Goal: Task Accomplishment & Management: Complete application form

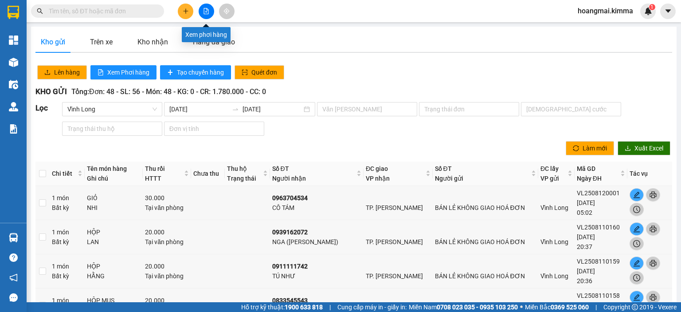
click at [202, 9] on button at bounding box center [207, 12] width 16 height 16
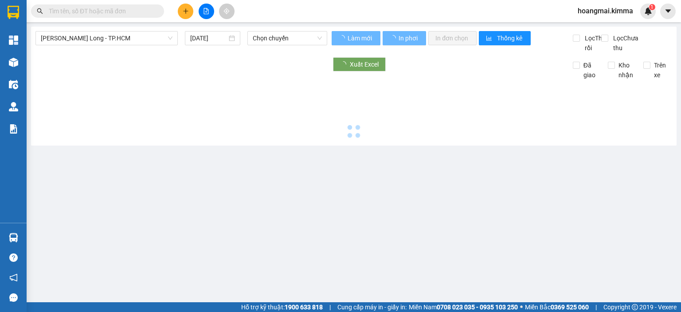
type input "[DATE]"
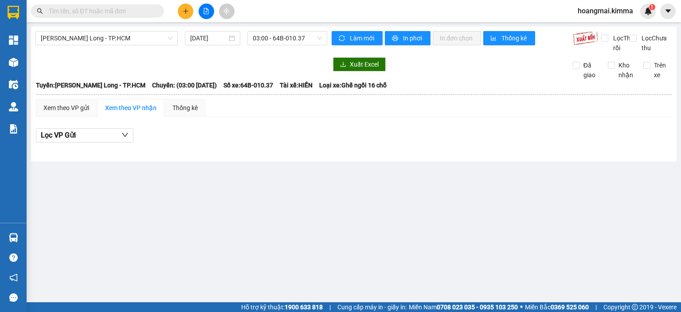
click at [90, 10] on input "text" at bounding box center [101, 11] width 105 height 10
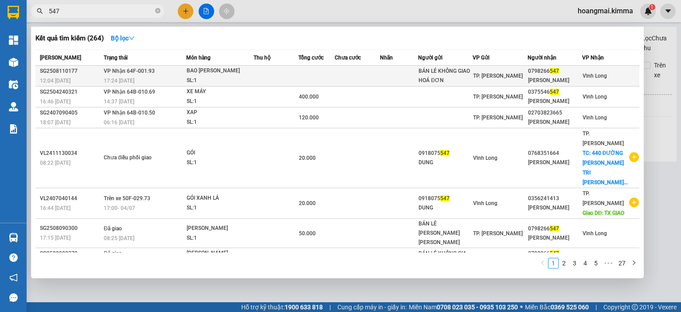
type input "547"
click at [291, 78] on td at bounding box center [276, 76] width 45 height 21
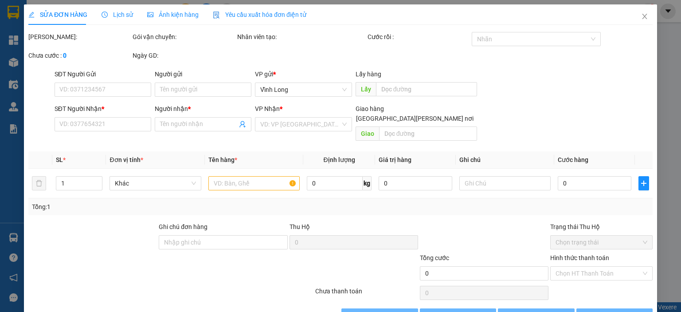
type input "BÁN LẺ KHÔNG GIAO HOÁ ĐƠN"
type input "0798266547"
type input "THUỶ"
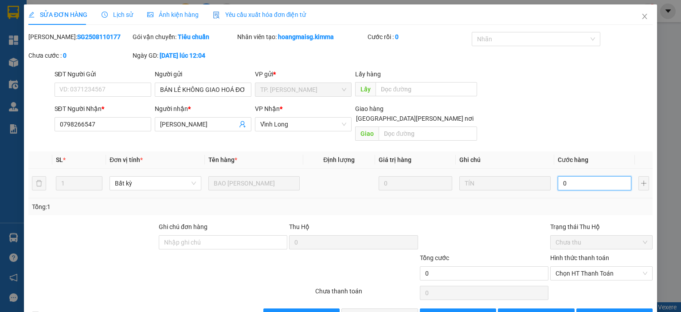
click at [574, 176] on input "0" at bounding box center [595, 183] width 74 height 14
type input "1"
type input "10"
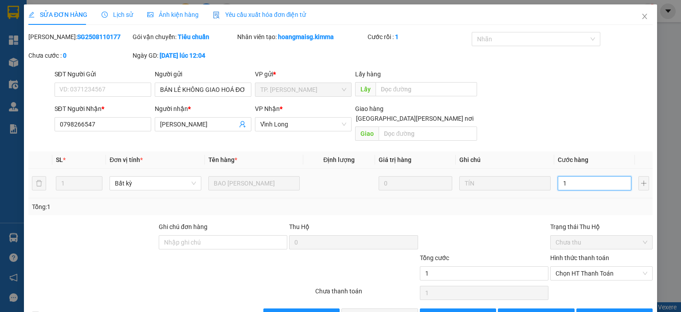
type input "10"
type input "100"
click at [582, 267] on span "Chọn HT Thanh Toán" at bounding box center [602, 273] width 92 height 13
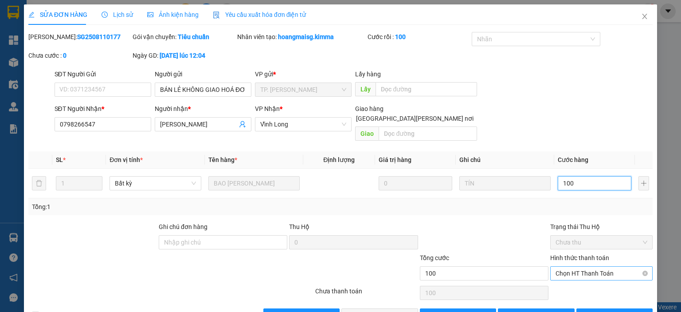
type input "100"
type input "100.000"
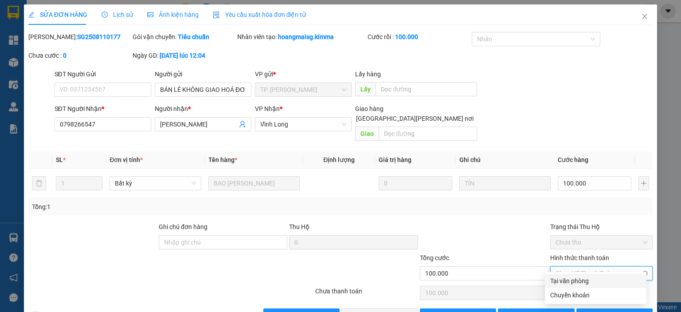
click at [580, 276] on div "Tại văn phòng" at bounding box center [596, 281] width 91 height 10
type input "0"
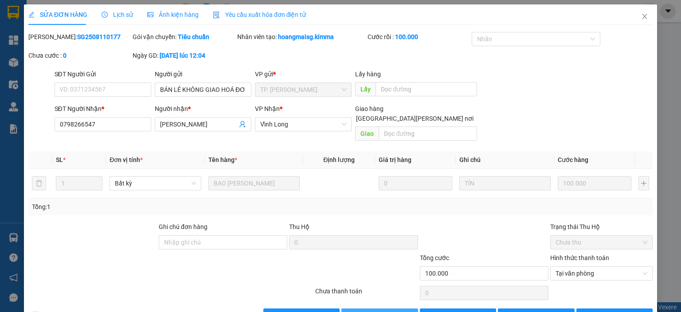
click at [392, 311] on span "Lưu và Giao hàng" at bounding box center [418, 316] width 120 height 10
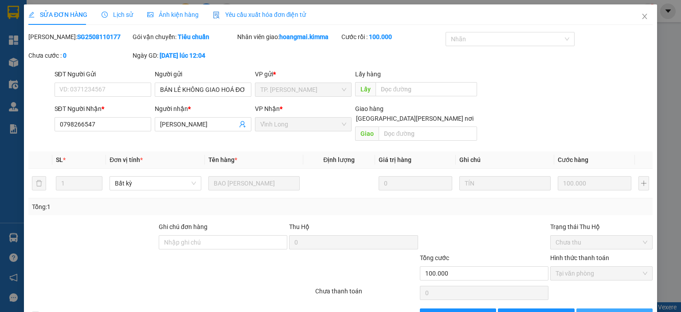
click at [619, 311] on span "Lưu và In" at bounding box center [625, 316] width 62 height 10
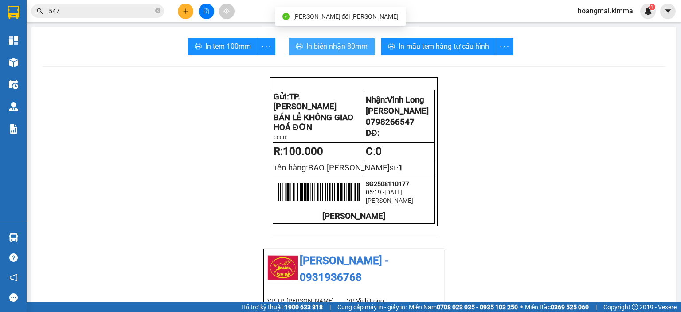
click at [313, 41] on span "In biên nhận 80mm" at bounding box center [337, 46] width 61 height 11
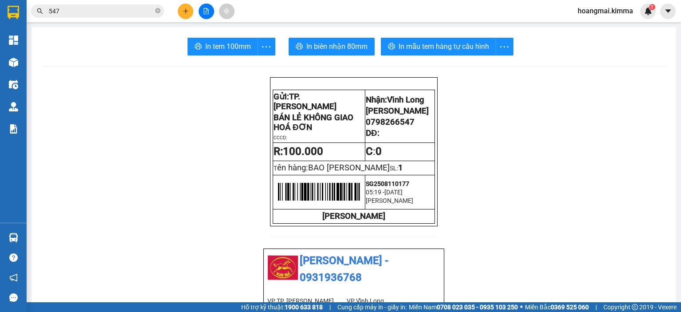
click at [146, 11] on input "547" at bounding box center [101, 11] width 105 height 10
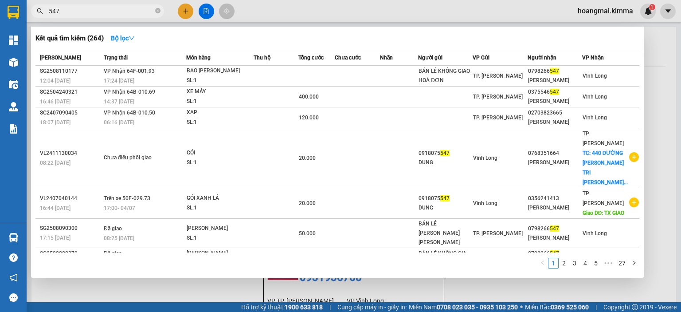
click at [146, 11] on input "547" at bounding box center [101, 11] width 105 height 10
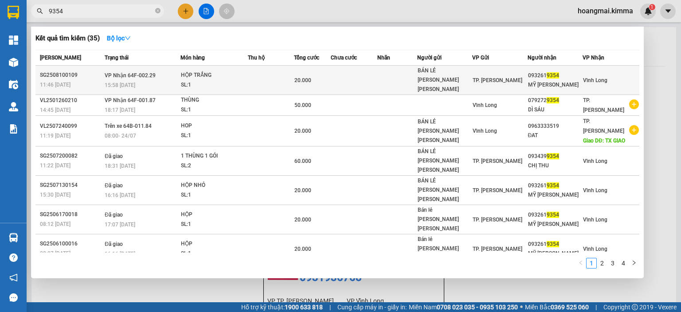
type input "9354"
click at [273, 75] on td at bounding box center [271, 80] width 47 height 29
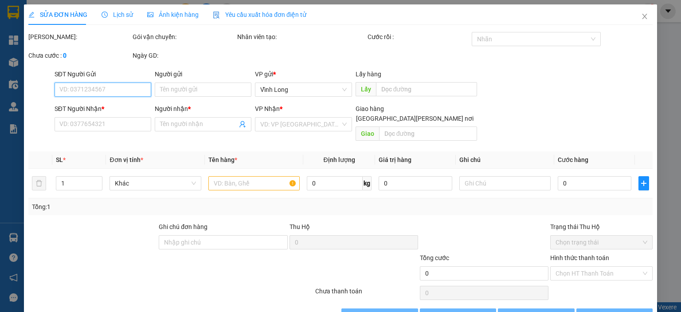
type input "BÁN LẺ KHÔNG GIAO HÓA ĐƠN"
type input "0932619354"
type input "MỸ DUNG"
type input "20.000"
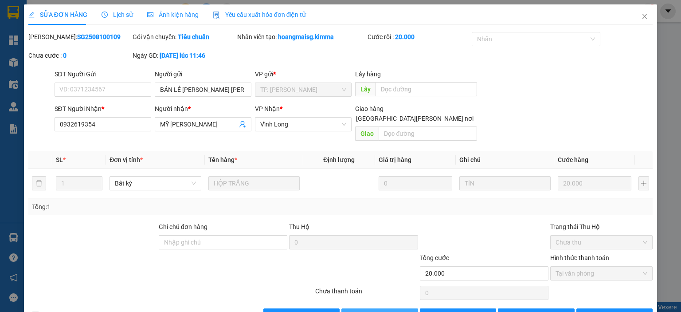
click at [378, 311] on span "Lưu và Giao hàng" at bounding box center [418, 316] width 120 height 10
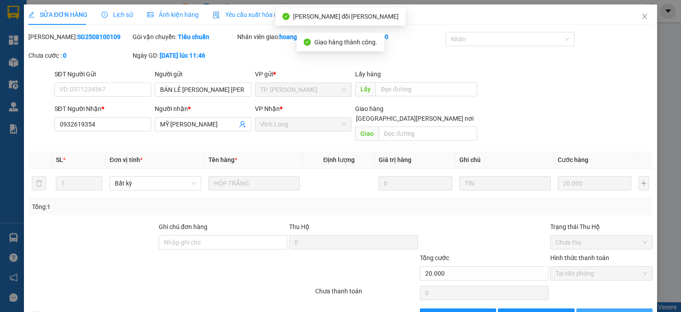
click at [615, 311] on span "Lưu và In" at bounding box center [625, 316] width 62 height 10
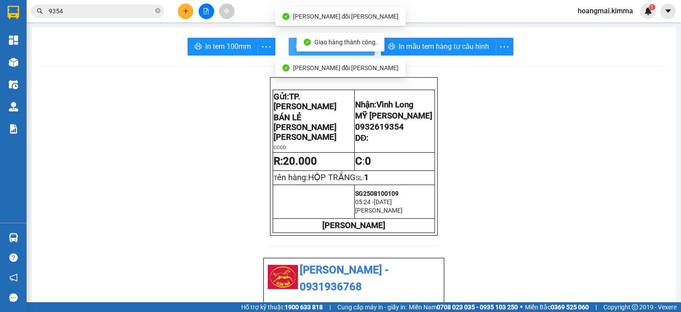
drag, startPoint x: 293, startPoint y: 47, endPoint x: 299, endPoint y: 48, distance: 6.5
click at [296, 47] on icon "printer" at bounding box center [299, 46] width 7 height 7
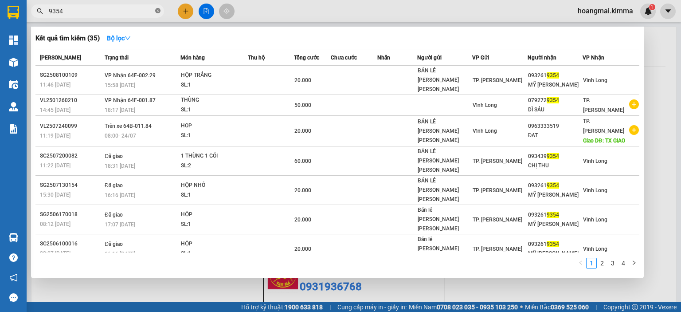
click at [159, 10] on icon "close-circle" at bounding box center [157, 10] width 5 height 5
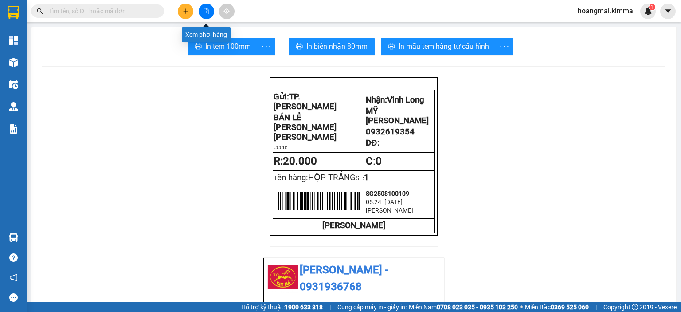
click at [208, 5] on button at bounding box center [207, 12] width 16 height 16
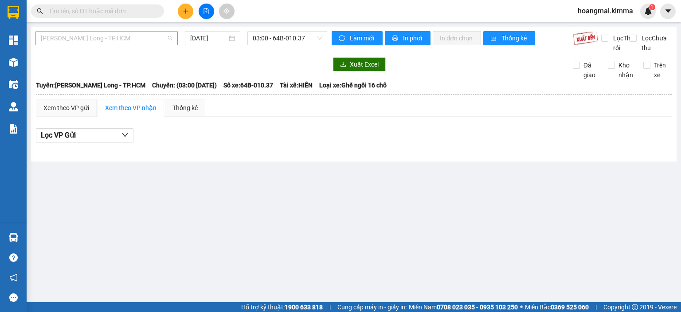
click at [104, 33] on span "Vĩnh Long - TP.HCM" at bounding box center [107, 37] width 132 height 13
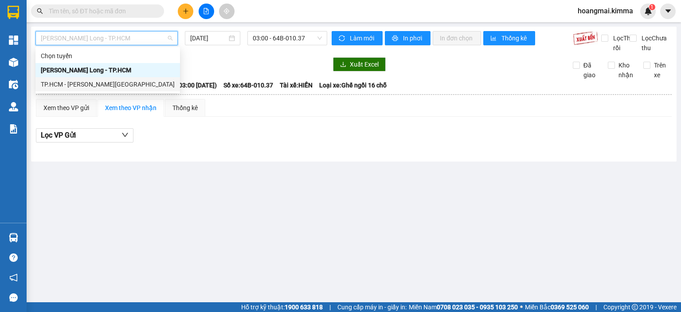
click at [77, 83] on div "TP.HCM - Vĩnh Long" at bounding box center [108, 84] width 134 height 10
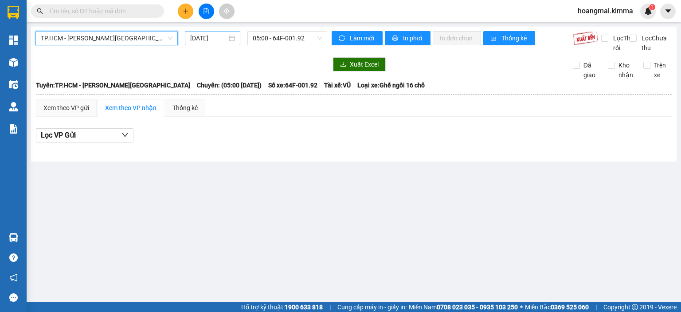
click at [191, 39] on input "[DATE]" at bounding box center [208, 38] width 36 height 10
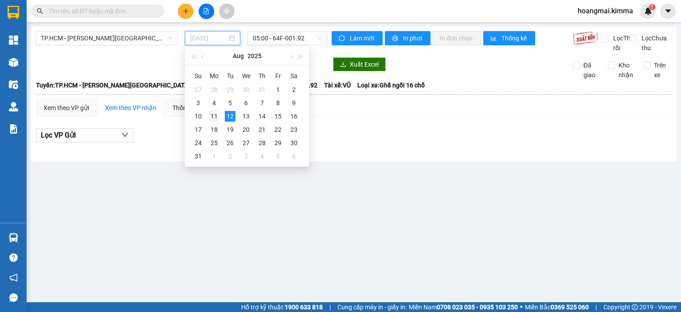
click at [215, 117] on div "11" at bounding box center [214, 116] width 11 height 11
type input "[DATE]"
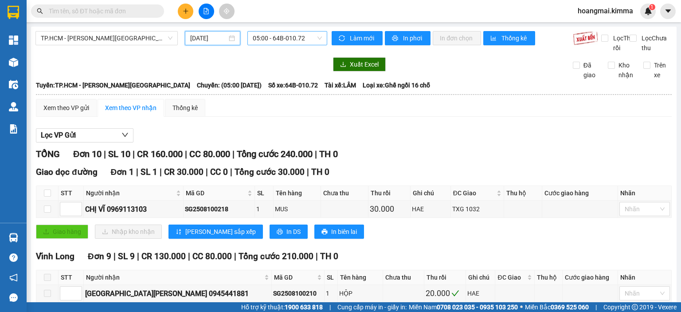
click at [293, 39] on span "05:00 - 64B-010.72" at bounding box center [288, 37] width 70 height 13
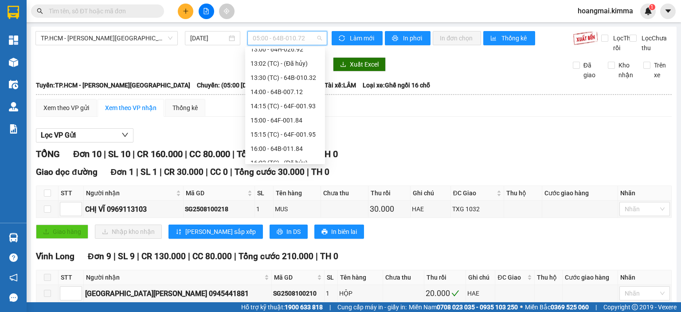
scroll to position [270, 0]
click at [284, 159] on div "19:00 - 64B-010.62" at bounding box center [285, 155] width 69 height 10
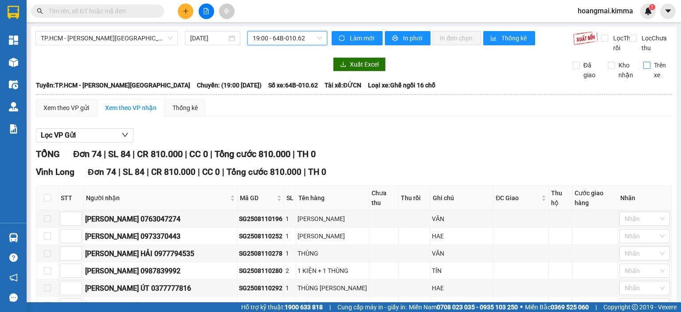
click at [644, 69] on input "Trên xe" at bounding box center [647, 65] width 7 height 7
checkbox input "true"
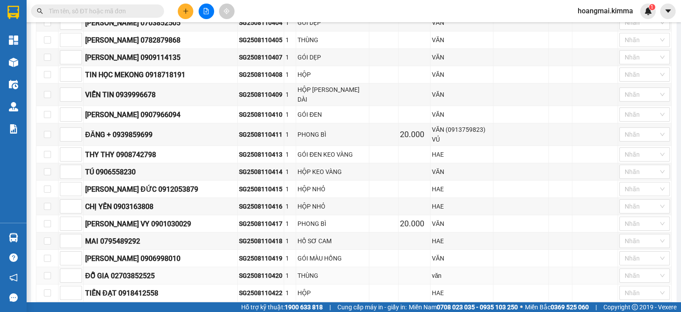
scroll to position [577, 0]
click at [68, 9] on input "text" at bounding box center [101, 11] width 105 height 10
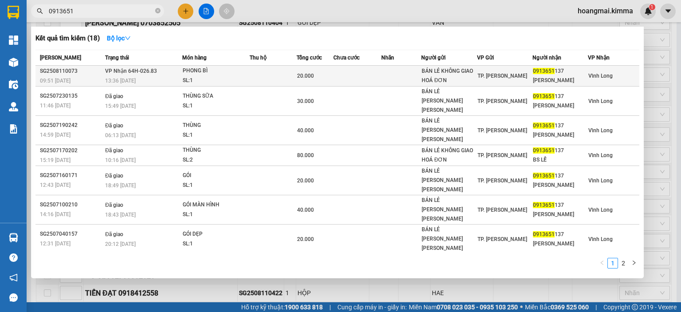
type input "0913651"
click at [250, 77] on td at bounding box center [273, 76] width 47 height 21
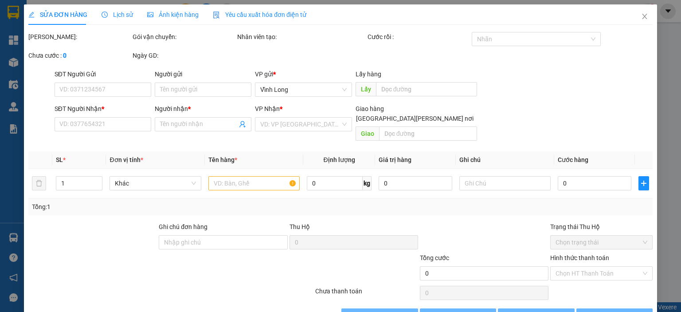
type input "BÁN LẺ KHÔNG GIAO HOÁ ĐƠN"
type input "0913651137"
type input "THÀNH LỄ"
type input "20.000"
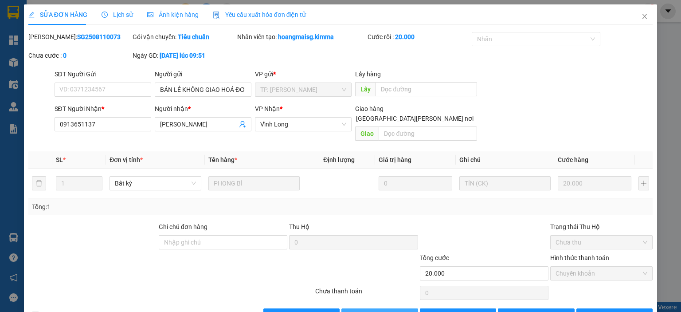
drag, startPoint x: 382, startPoint y: 307, endPoint x: 395, endPoint y: 300, distance: 14.3
click at [382, 311] on span "Lưu và Giao hàng" at bounding box center [418, 316] width 120 height 10
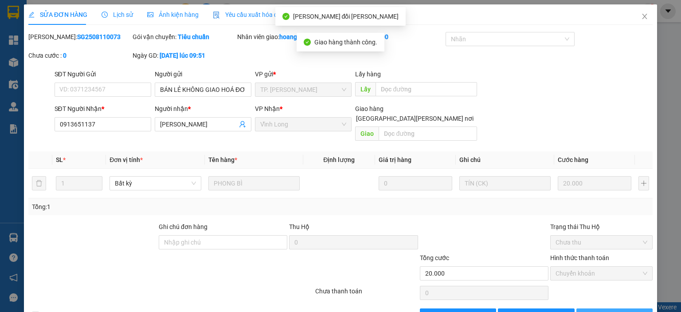
drag, startPoint x: 615, startPoint y: 304, endPoint x: 605, endPoint y: 298, distance: 11.6
click at [615, 311] on span "Lưu và In" at bounding box center [625, 316] width 62 height 10
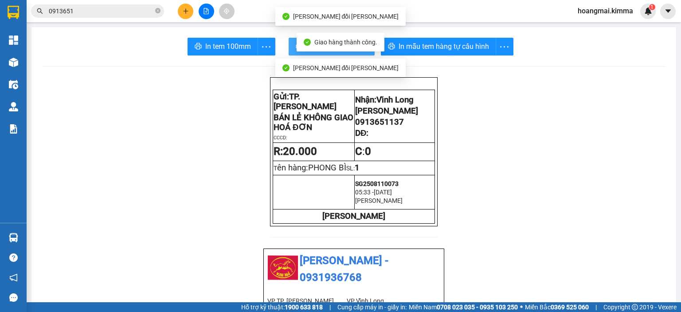
drag, startPoint x: 290, startPoint y: 44, endPoint x: 295, endPoint y: 48, distance: 6.3
click at [290, 44] on button "In biên nhận 80mm" at bounding box center [332, 47] width 86 height 18
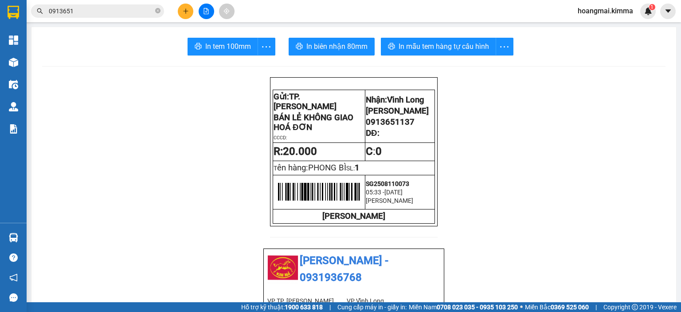
click at [94, 15] on input "0913651" at bounding box center [101, 11] width 105 height 10
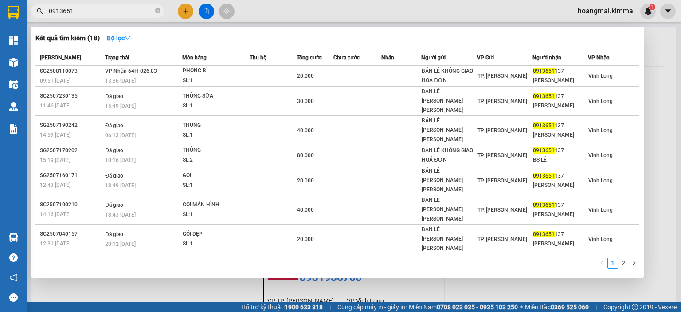
click at [94, 15] on input "0913651" at bounding box center [101, 11] width 105 height 10
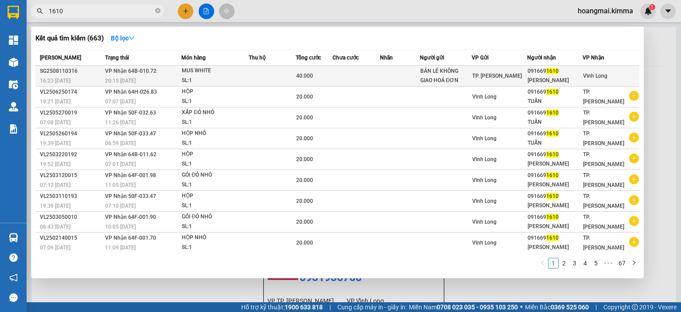
type input "1610"
click at [264, 77] on td at bounding box center [272, 76] width 47 height 21
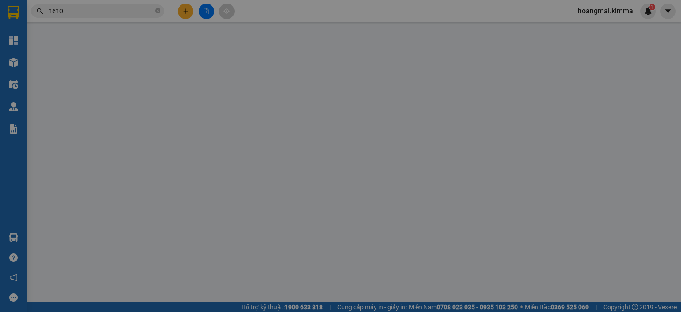
type input "BÁN LẺ KHÔNG GIAO HOÁ ĐƠN"
type input "0916691610"
type input "ANH TUẤN"
type input "40.000"
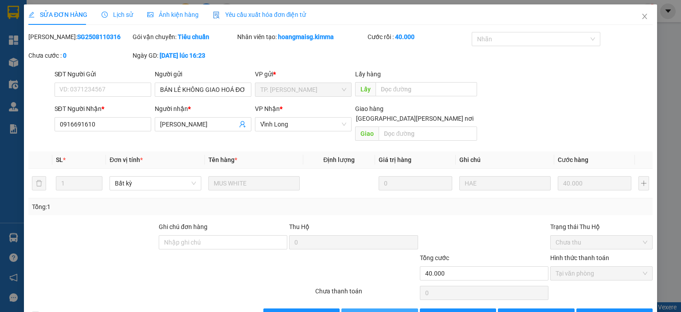
click at [383, 311] on span "Lưu và Giao hàng" at bounding box center [418, 316] width 120 height 10
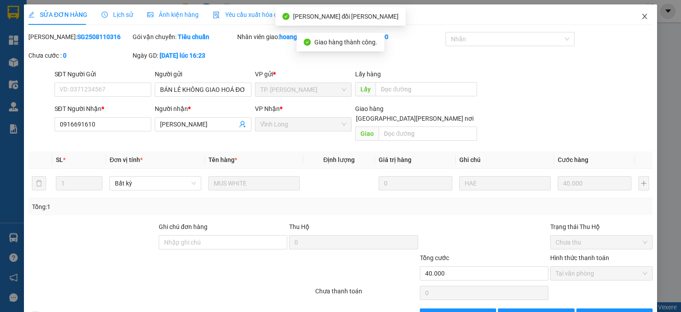
drag, startPoint x: 637, startPoint y: 13, endPoint x: 607, endPoint y: 18, distance: 30.5
click at [641, 14] on icon "close" at bounding box center [644, 16] width 7 height 7
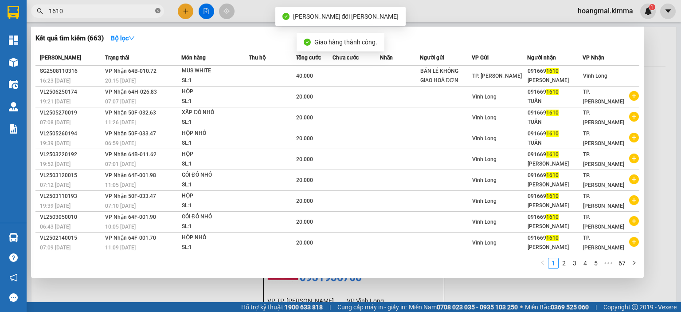
click at [157, 9] on icon "close-circle" at bounding box center [157, 10] width 5 height 5
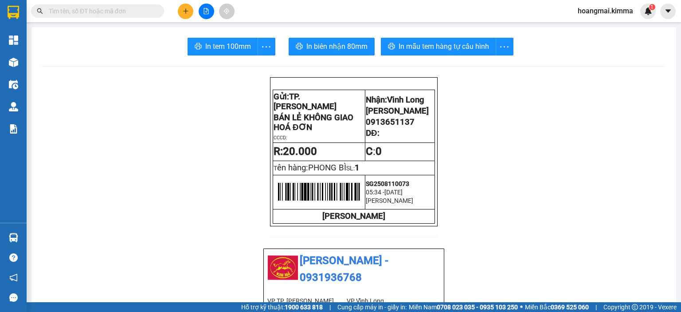
drag, startPoint x: 208, startPoint y: 14, endPoint x: 209, endPoint y: 1, distance: 12.9
click at [209, 14] on icon "file-add" at bounding box center [206, 11] width 6 height 6
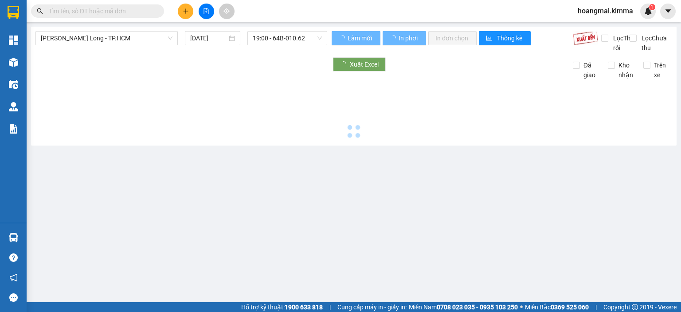
type input "[DATE]"
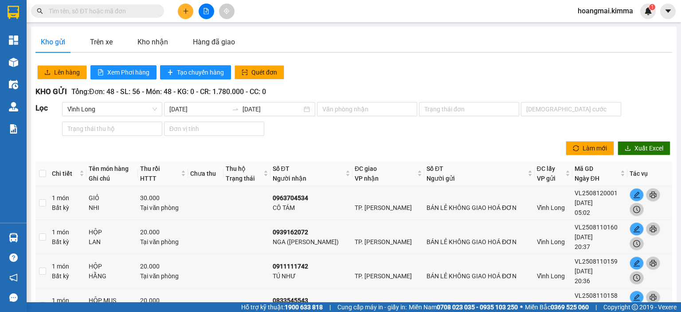
click at [207, 10] on icon "file-add" at bounding box center [206, 11] width 5 height 6
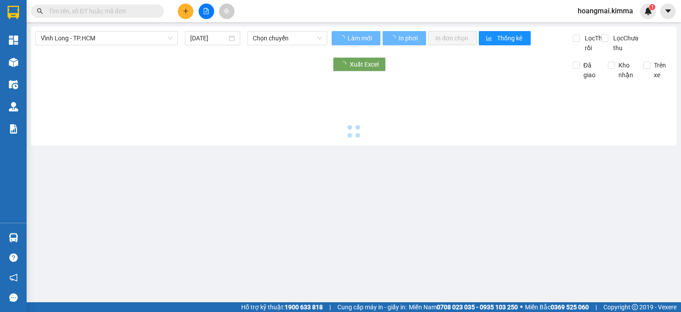
type input "[DATE]"
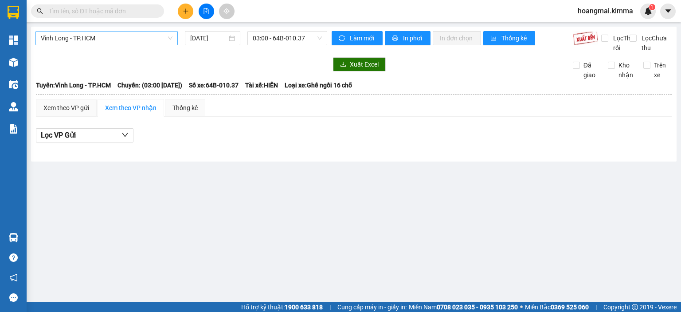
click at [129, 39] on span "Vĩnh Long - TP.HCM" at bounding box center [107, 37] width 132 height 13
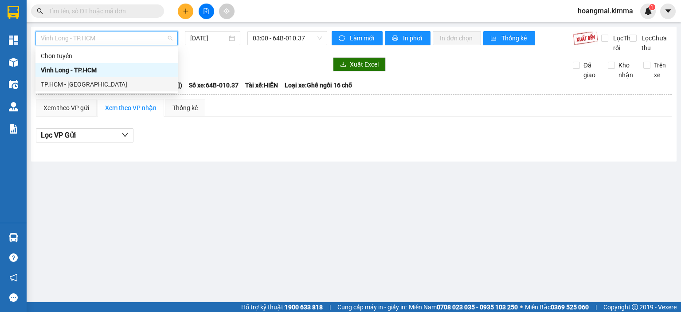
click at [103, 85] on div "TP.HCM - Vĩnh Long" at bounding box center [107, 84] width 132 height 10
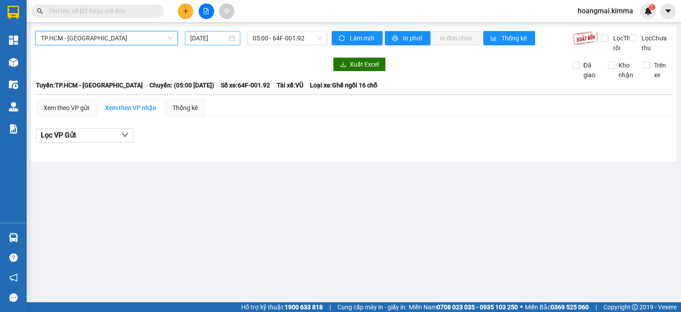
click at [193, 38] on input "[DATE]" at bounding box center [208, 38] width 36 height 10
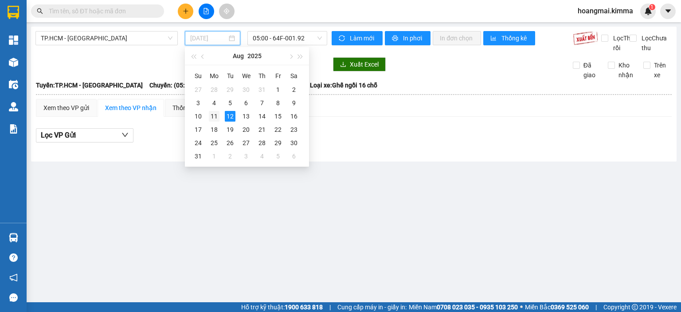
click at [216, 118] on div "11" at bounding box center [214, 116] width 11 height 11
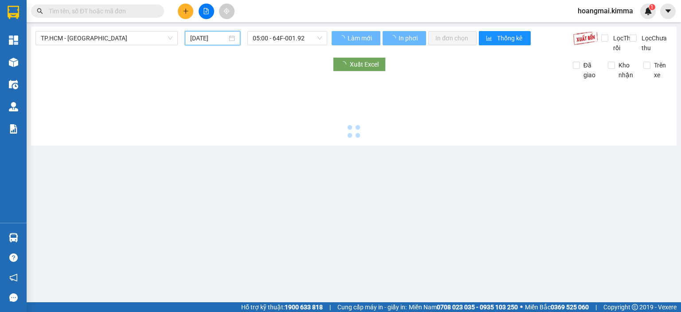
type input "[DATE]"
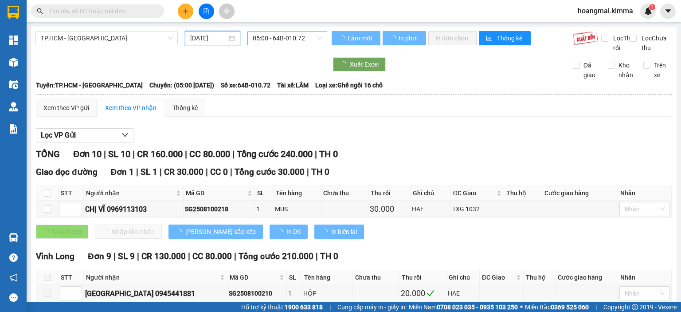
click at [285, 38] on span "05:00 - 64B-010.72" at bounding box center [288, 37] width 70 height 13
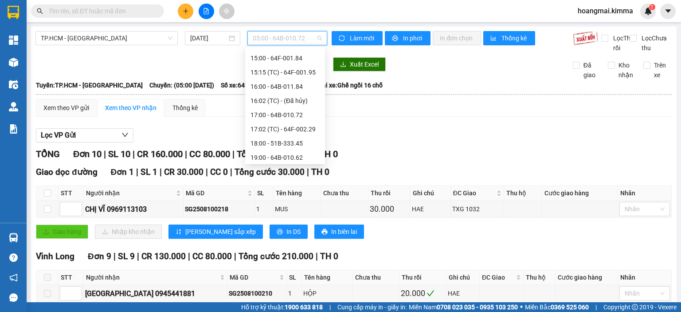
scroll to position [270, 0]
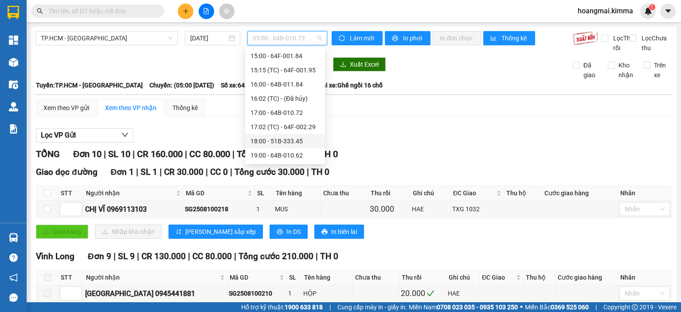
click at [294, 143] on div "18:00 - 51B-333.45" at bounding box center [285, 141] width 69 height 10
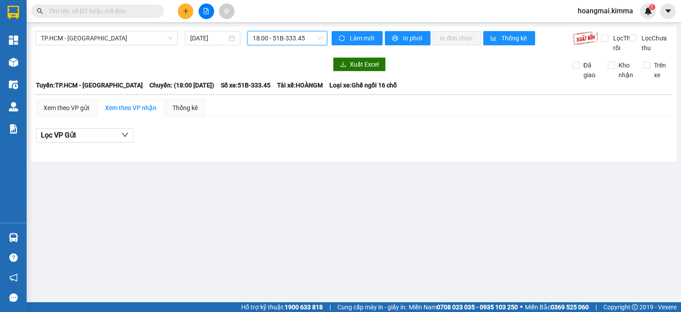
click at [291, 40] on span "18:00 - 51B-333.45" at bounding box center [288, 37] width 70 height 13
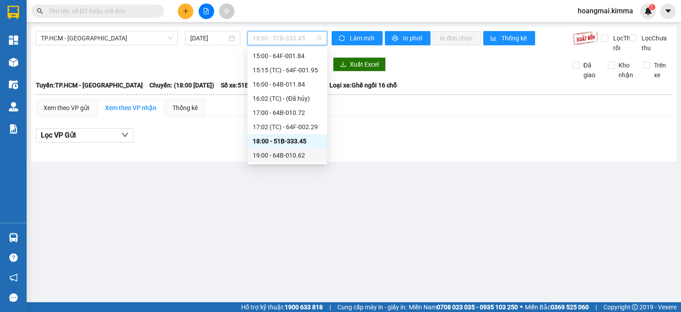
click at [297, 154] on div "19:00 - 64B-010.62" at bounding box center [287, 155] width 69 height 10
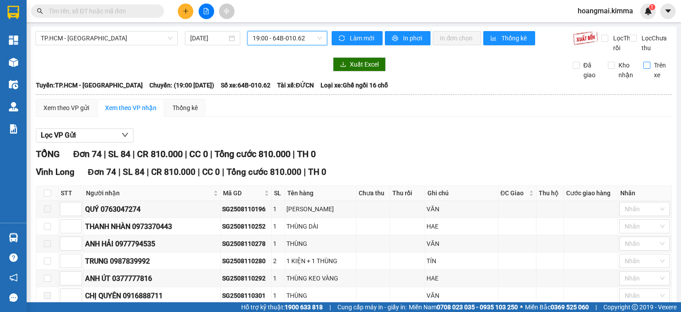
click at [644, 69] on input "Trên xe" at bounding box center [647, 65] width 7 height 7
checkbox input "true"
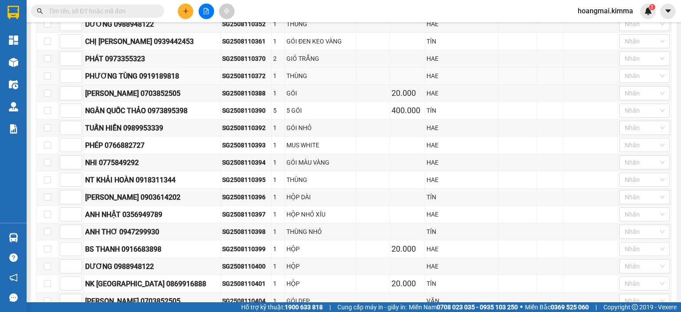
scroll to position [143, 0]
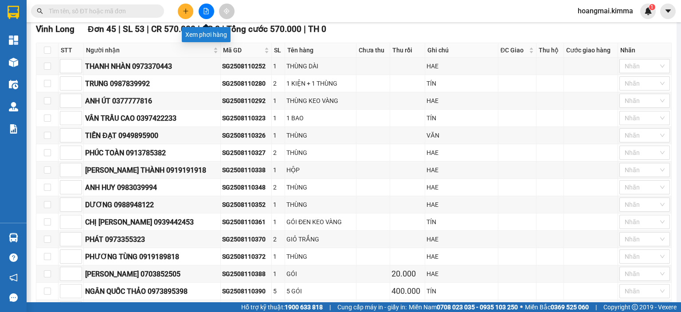
click at [207, 9] on icon "file-add" at bounding box center [206, 11] width 6 height 6
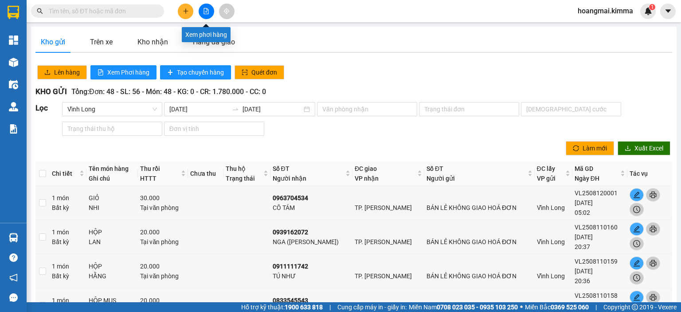
click at [203, 12] on icon "file-add" at bounding box center [206, 11] width 6 height 6
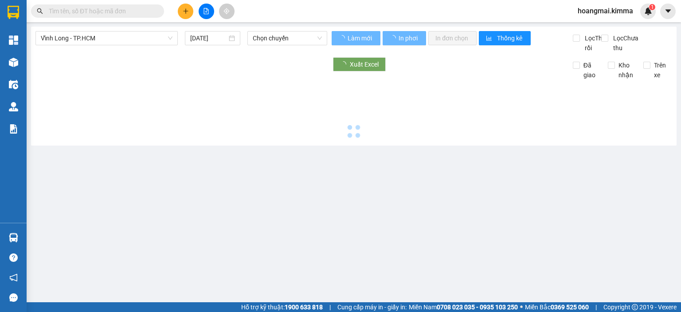
type input "[DATE]"
